Goal: Task Accomplishment & Management: Use online tool/utility

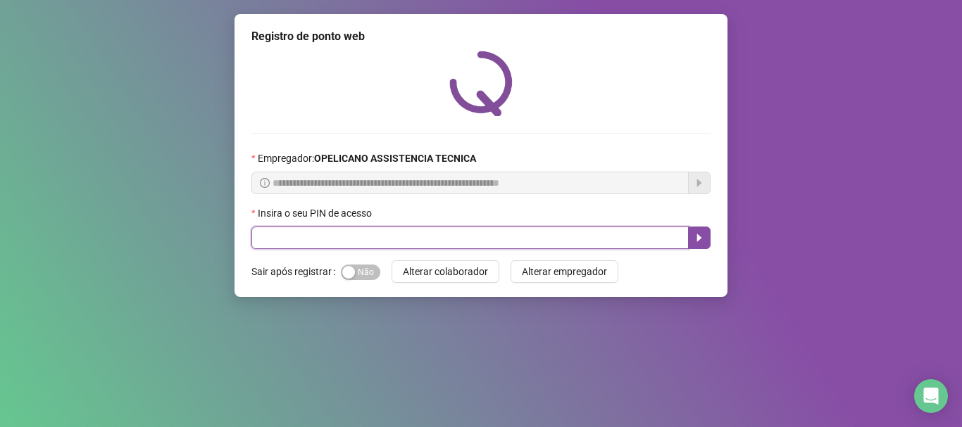
click at [500, 238] on input "text" at bounding box center [469, 238] width 437 height 23
type input "*****"
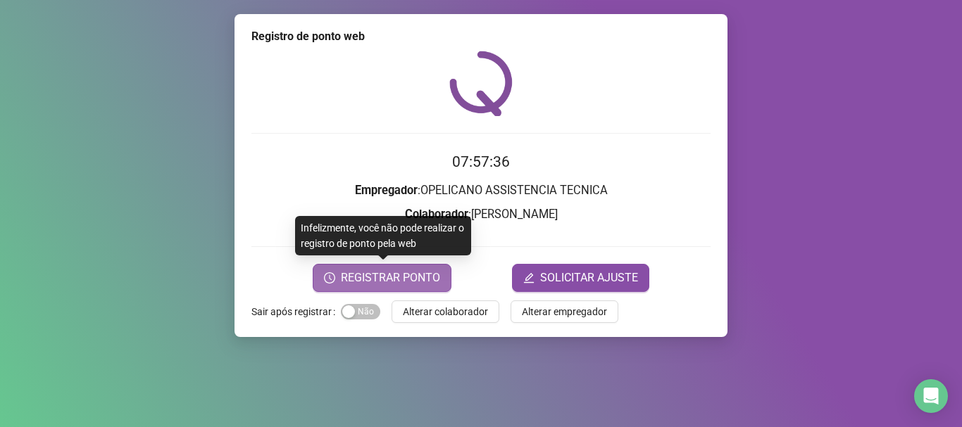
click at [410, 273] on span "REGISTRAR PONTO" at bounding box center [390, 278] width 99 height 17
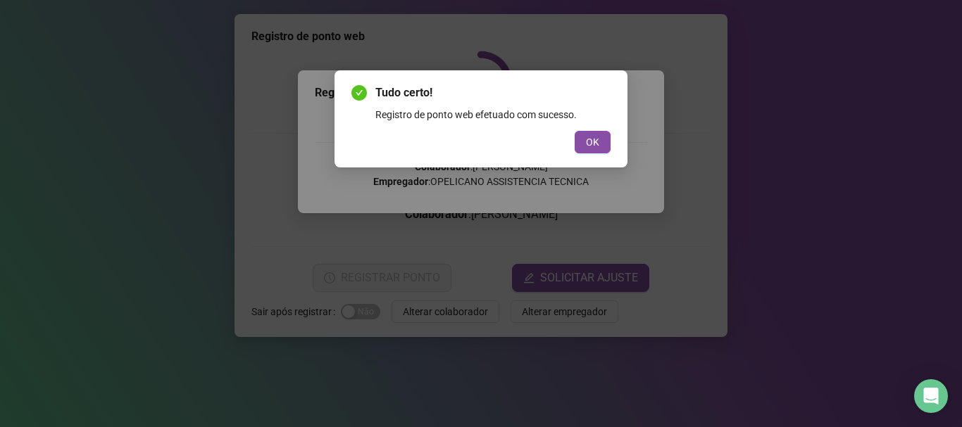
click at [598, 147] on button "OK" at bounding box center [593, 142] width 36 height 23
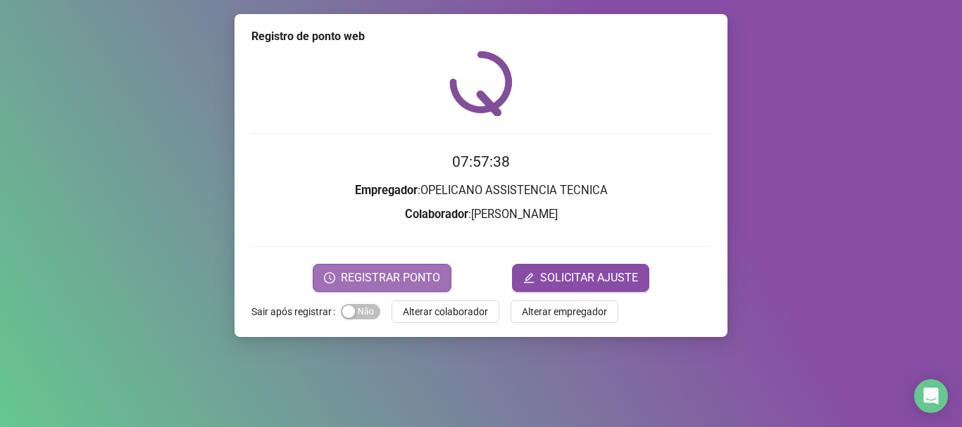
click at [413, 278] on span "REGISTRAR PONTO" at bounding box center [390, 278] width 99 height 17
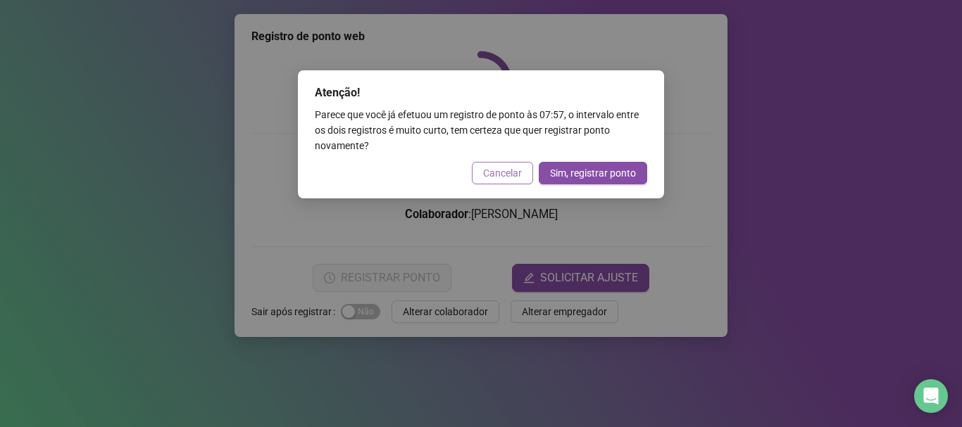
click at [499, 169] on span "Cancelar" at bounding box center [502, 172] width 39 height 15
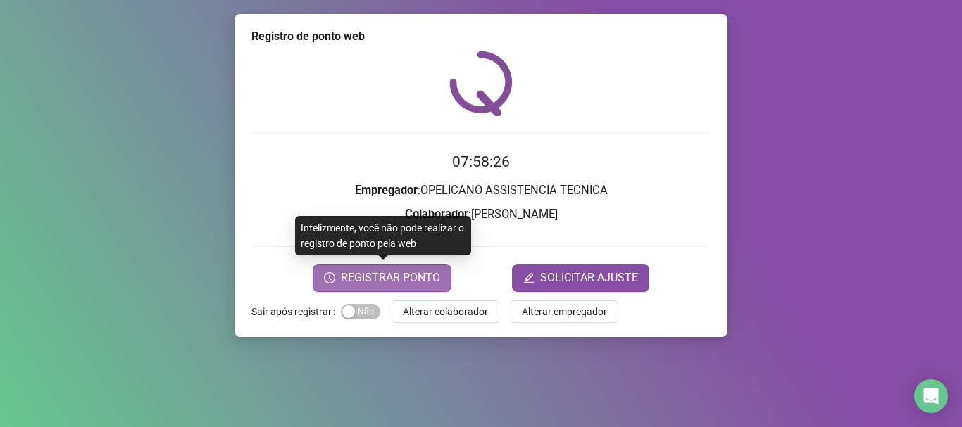
click at [440, 281] on button "REGISTRAR PONTO" at bounding box center [382, 278] width 139 height 28
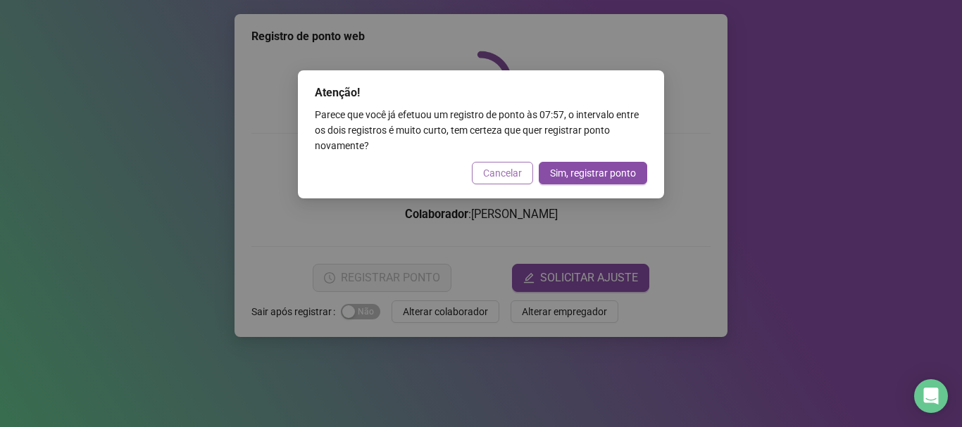
click at [498, 172] on span "Cancelar" at bounding box center [502, 172] width 39 height 15
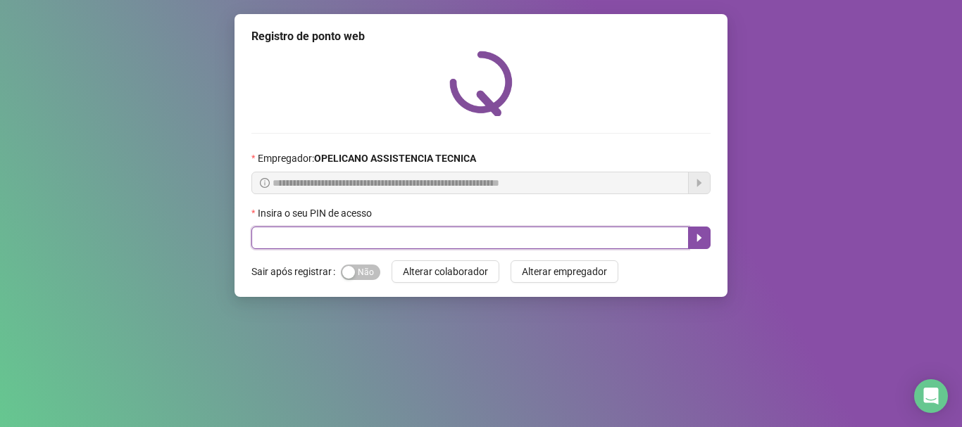
click at [544, 239] on input "text" at bounding box center [469, 238] width 437 height 23
click at [558, 236] on input "text" at bounding box center [469, 238] width 437 height 23
type input "*****"
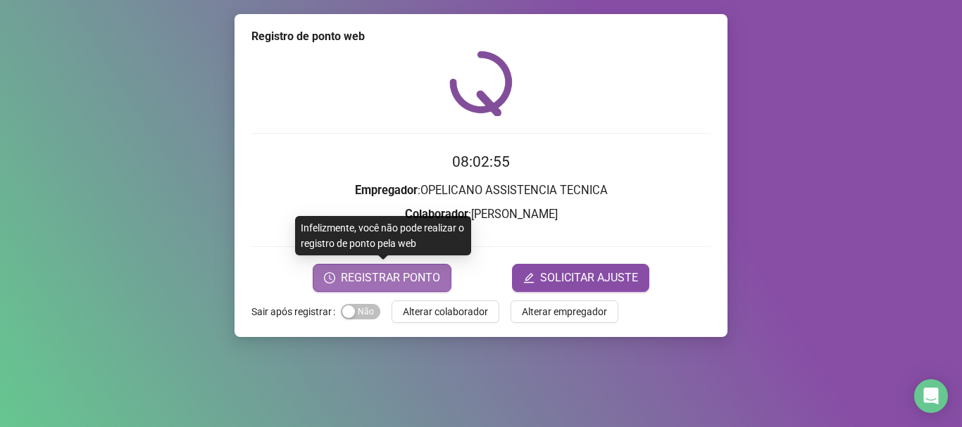
click at [438, 275] on span "REGISTRAR PONTO" at bounding box center [390, 278] width 99 height 17
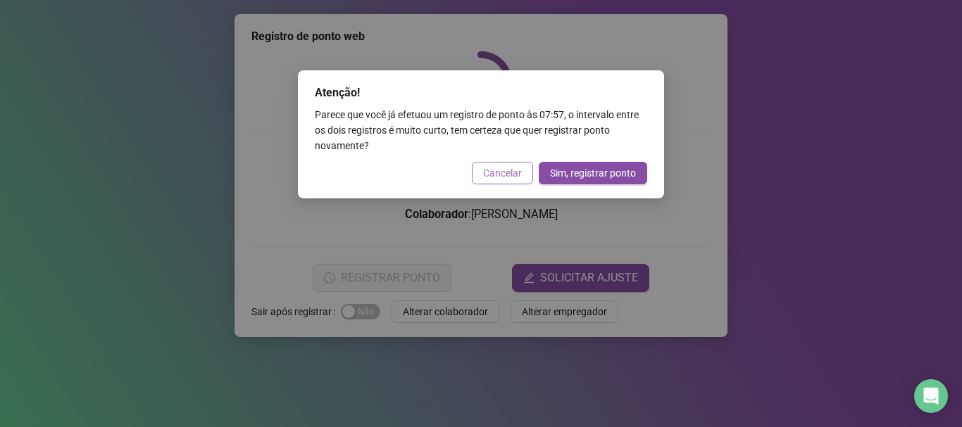
click at [505, 167] on span "Cancelar" at bounding box center [502, 172] width 39 height 15
